Goal: Task Accomplishment & Management: Complete application form

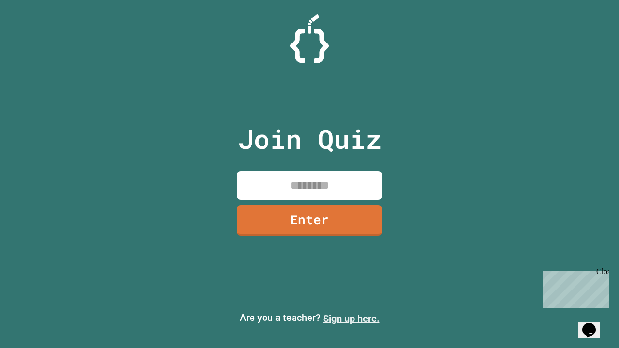
click at [351, 319] on link "Sign up here." at bounding box center [351, 319] width 57 height 12
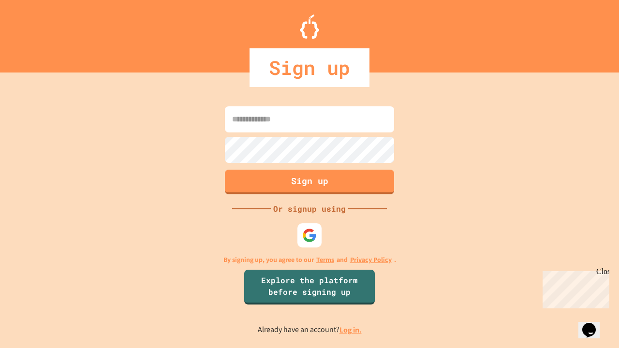
click at [351, 330] on link "Log in." at bounding box center [351, 330] width 22 height 10
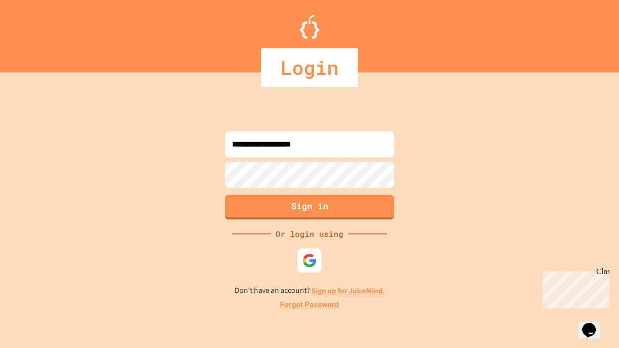
type input "**********"
